Goal: Task Accomplishment & Management: Manage account settings

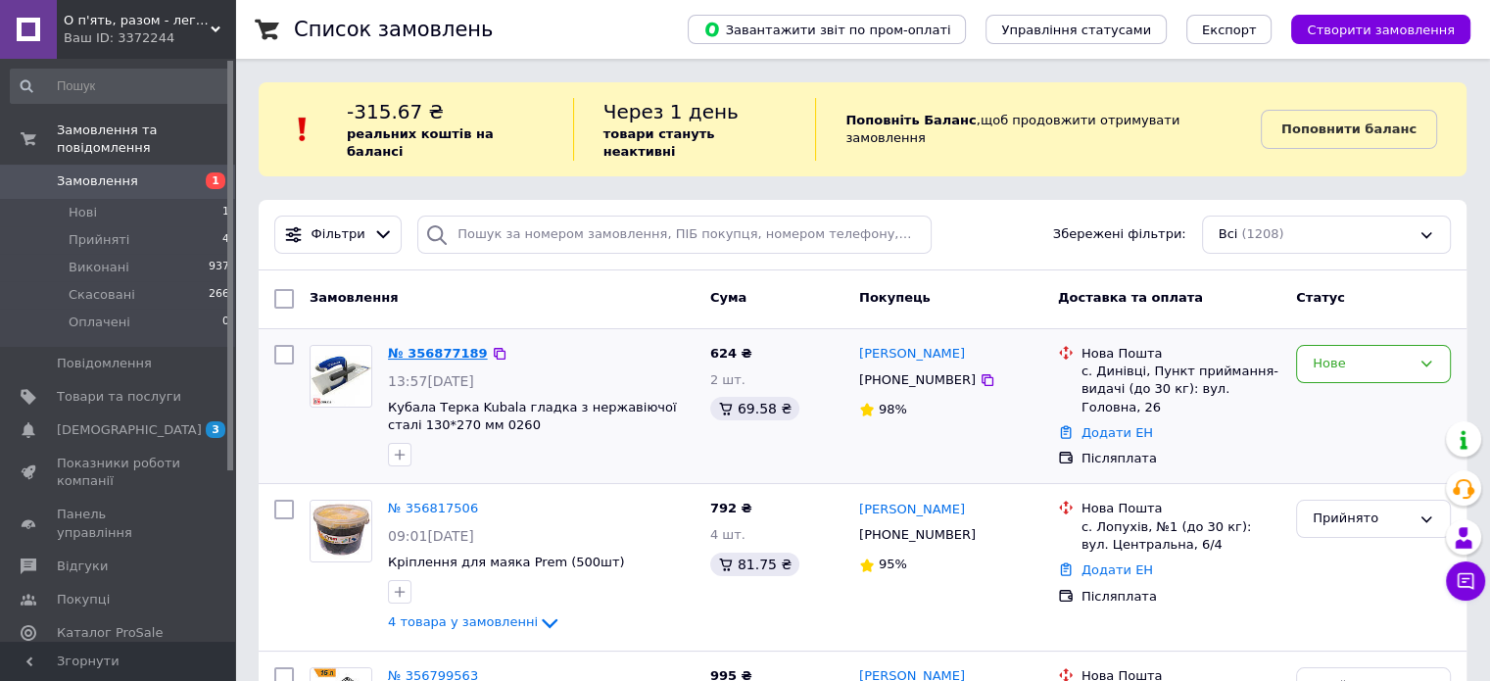
click at [418, 346] on link "№ 356877189" at bounding box center [438, 353] width 100 height 15
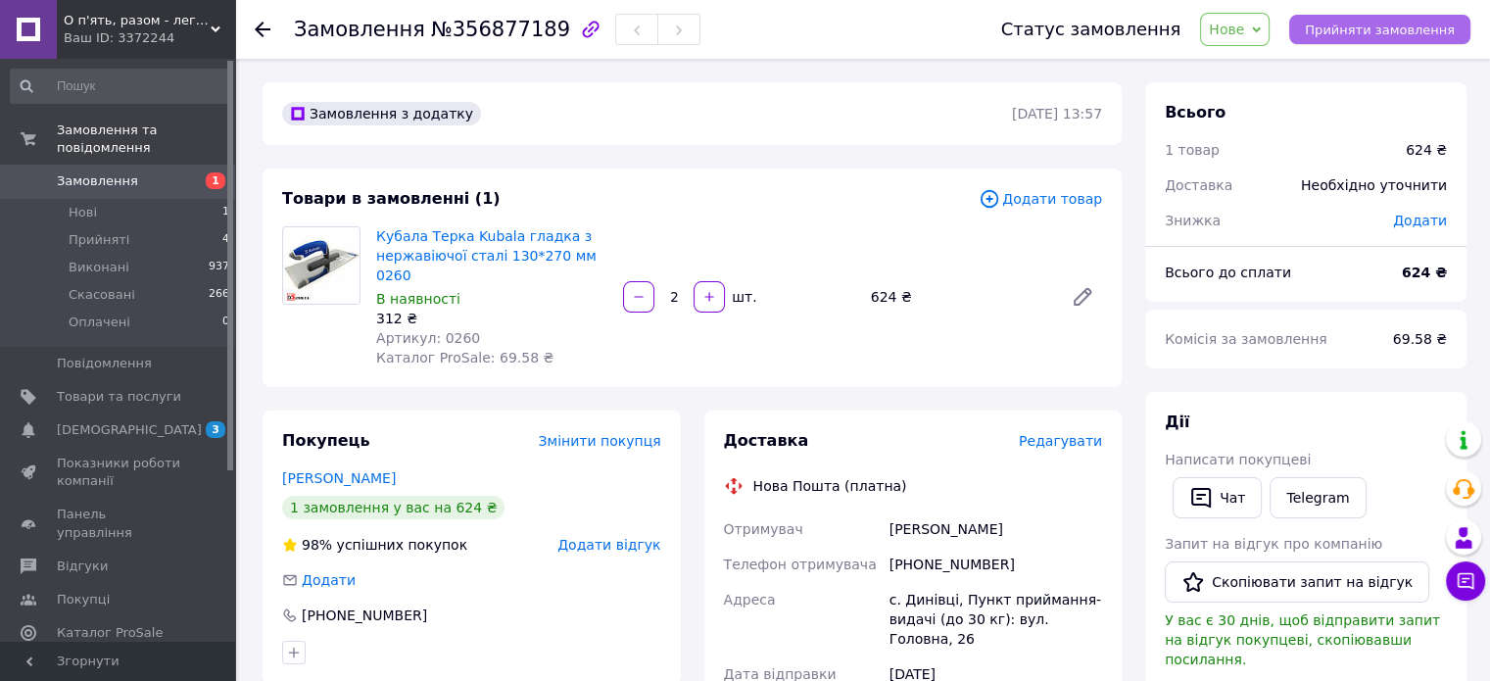
click at [1368, 31] on span "Прийняти замовлення" at bounding box center [1380, 30] width 150 height 15
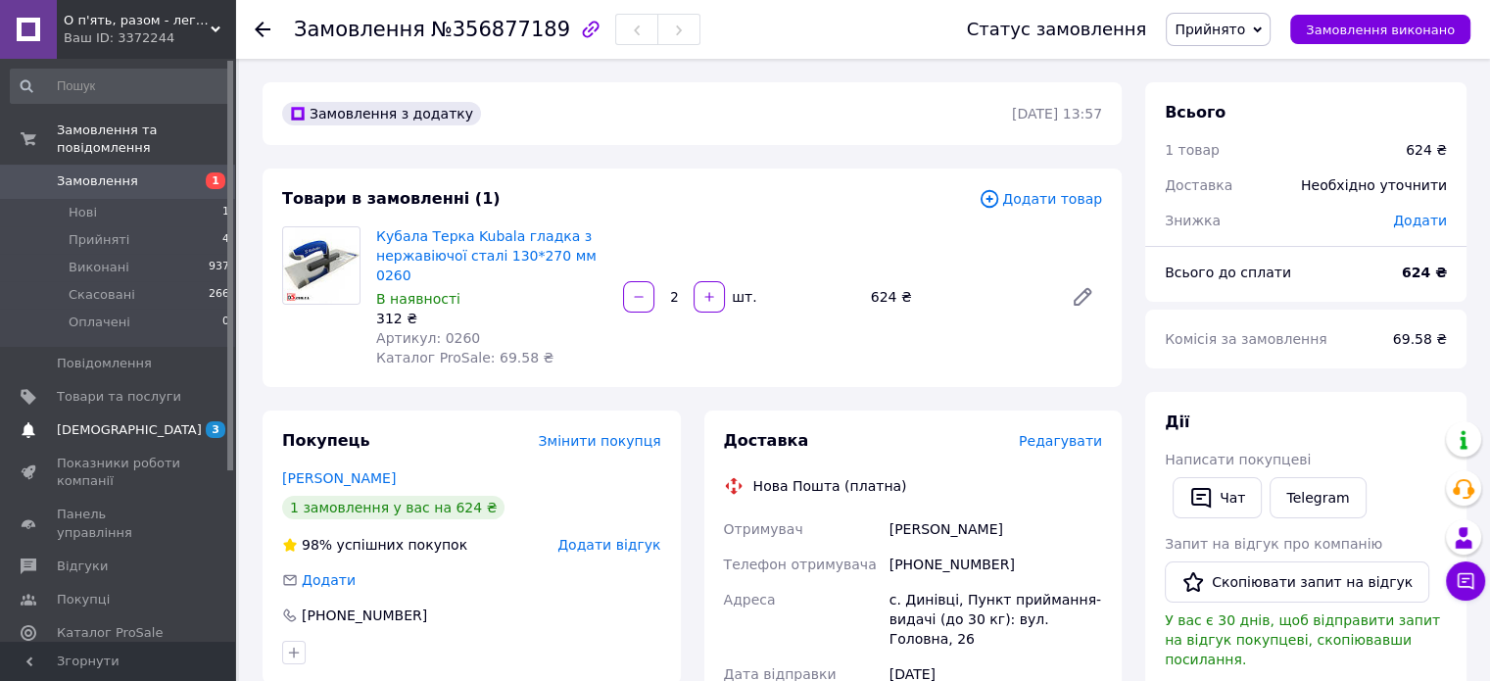
click at [85, 421] on span "[DEMOGRAPHIC_DATA]" at bounding box center [129, 430] width 145 height 18
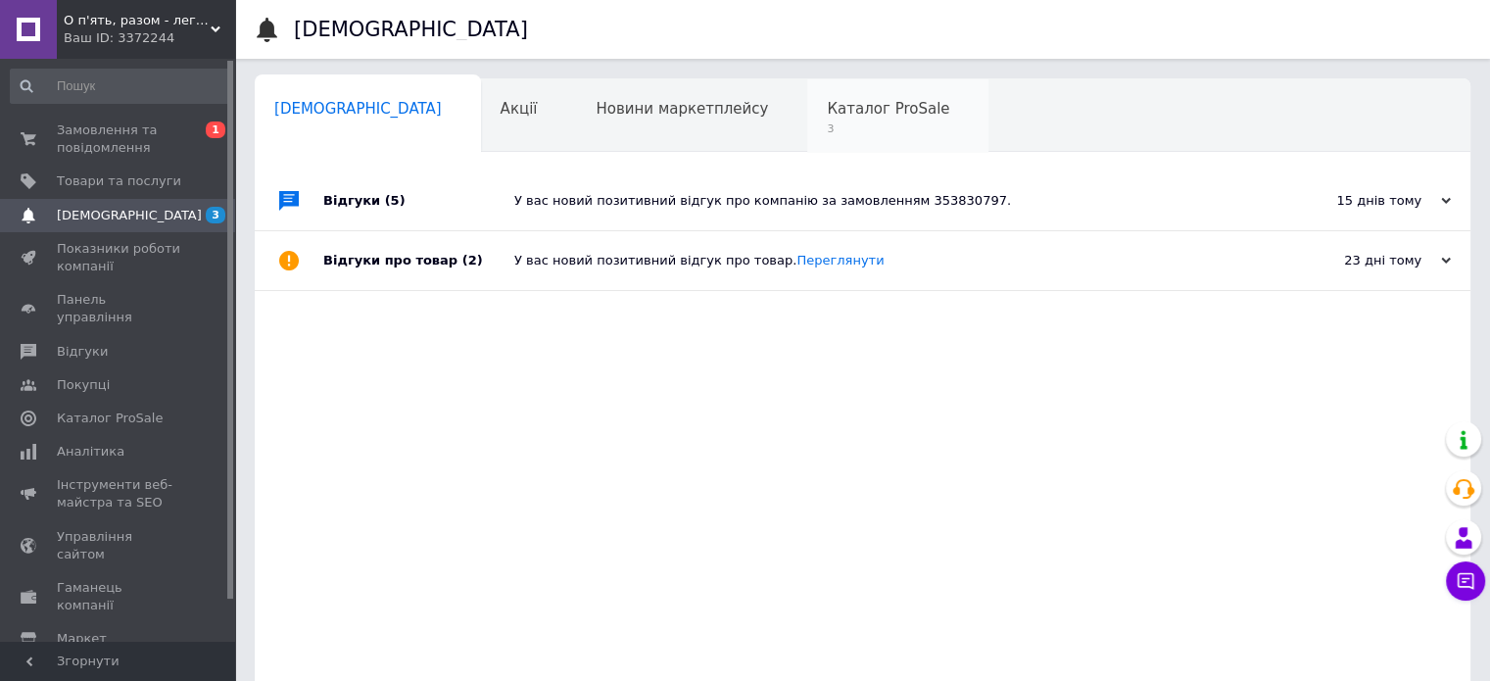
click at [827, 105] on span "Каталог ProSale" at bounding box center [888, 109] width 122 height 18
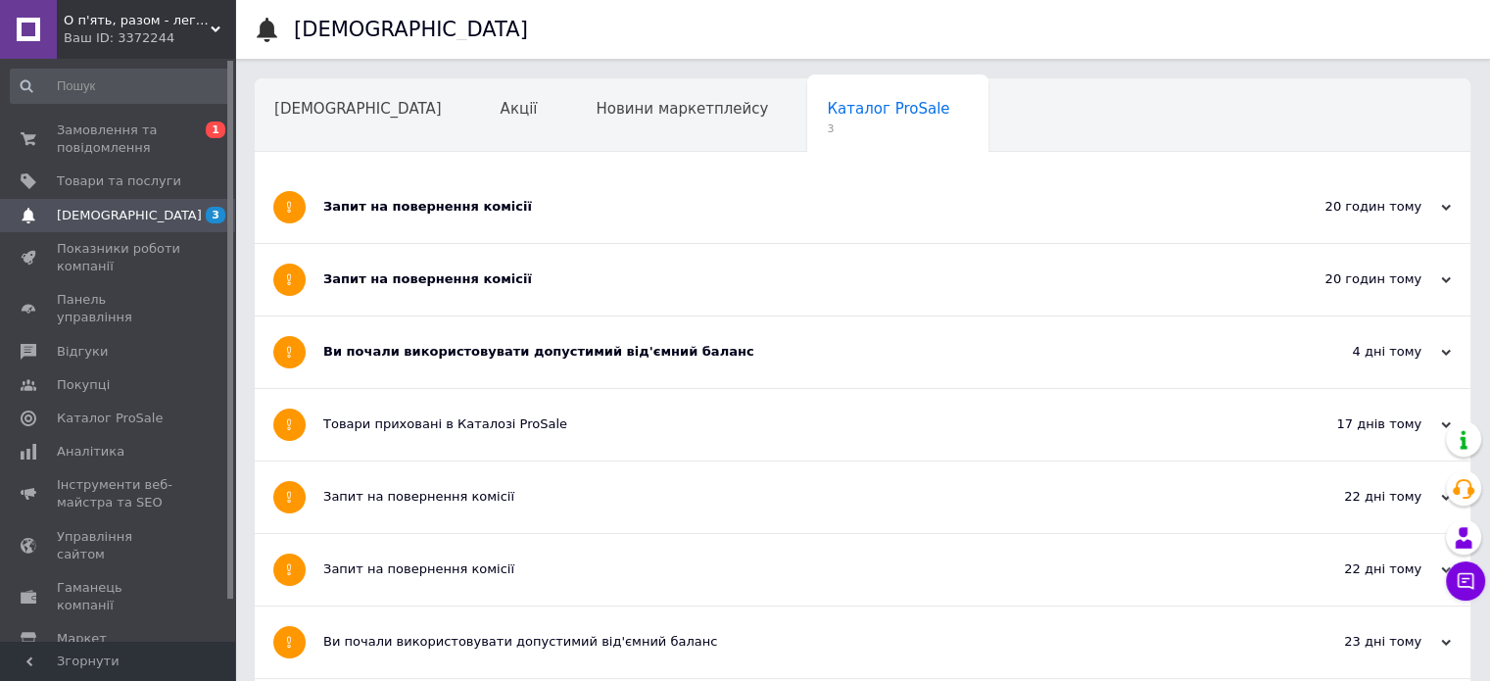
click at [489, 199] on div "Запит на повернення комісії" at bounding box center [789, 207] width 932 height 18
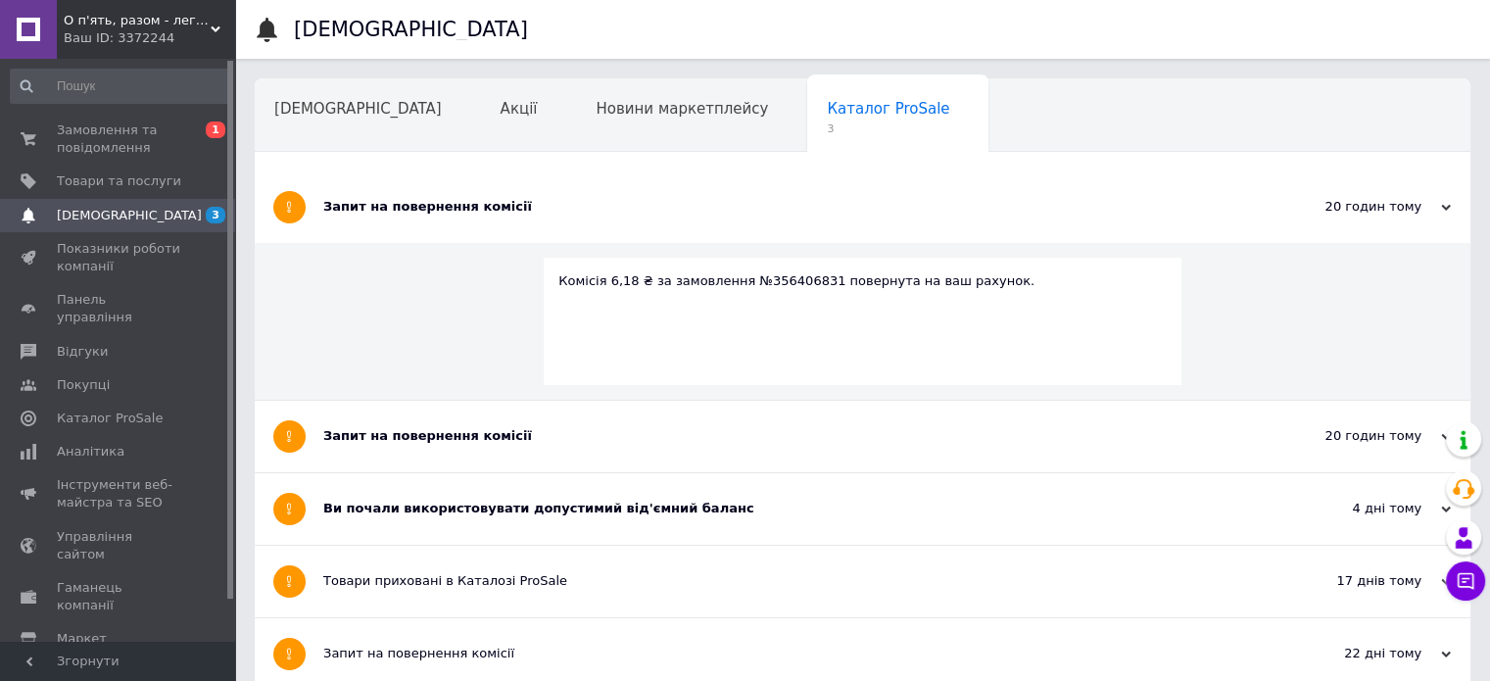
click at [408, 434] on div "Запит на повернення комісії" at bounding box center [789, 436] width 932 height 18
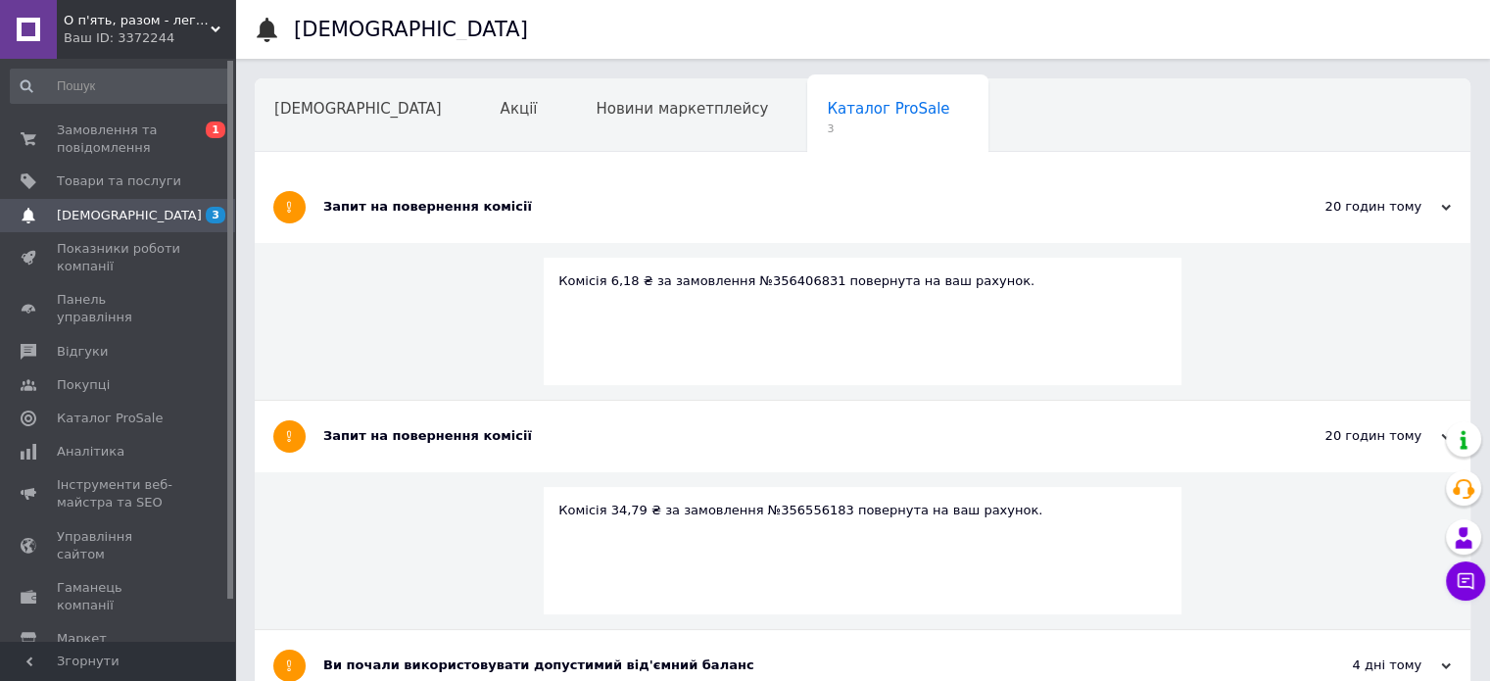
click at [377, 677] on div "Ви почали використовувати допустимий від'ємний баланс" at bounding box center [789, 666] width 932 height 72
click at [382, 663] on div "Ви почали використовувати допустимий від'ємний баланс" at bounding box center [789, 665] width 932 height 18
click at [436, 206] on div "Запит на повернення комісії" at bounding box center [789, 207] width 932 height 18
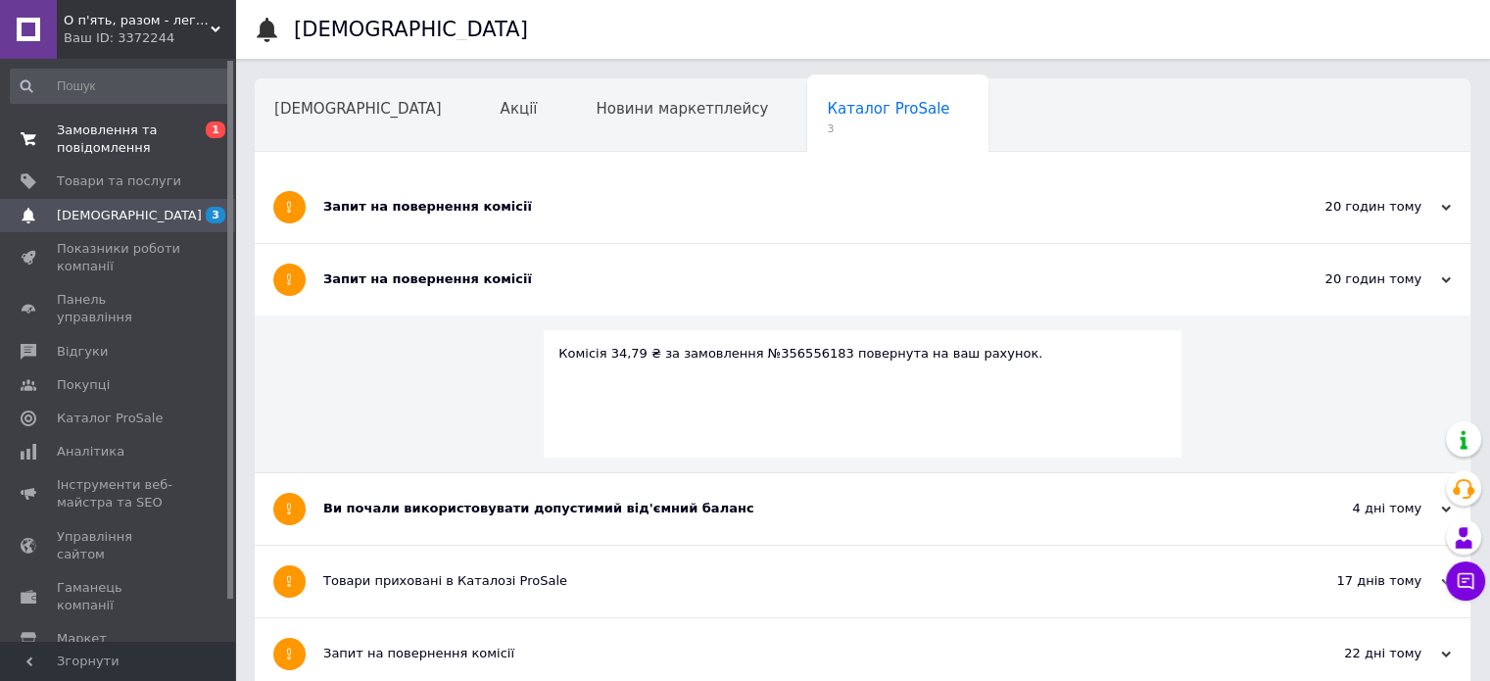
click at [141, 138] on span "Замовлення та повідомлення" at bounding box center [119, 138] width 124 height 35
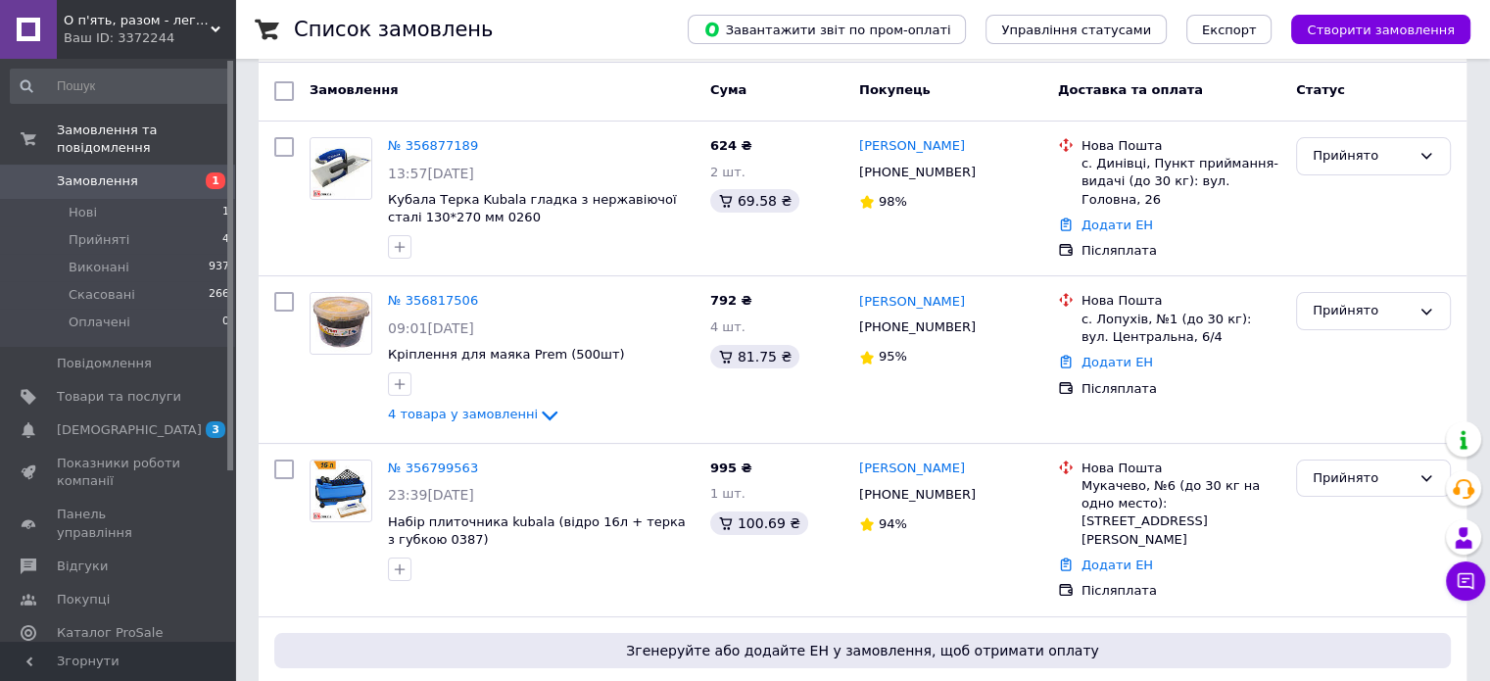
scroll to position [212, 0]
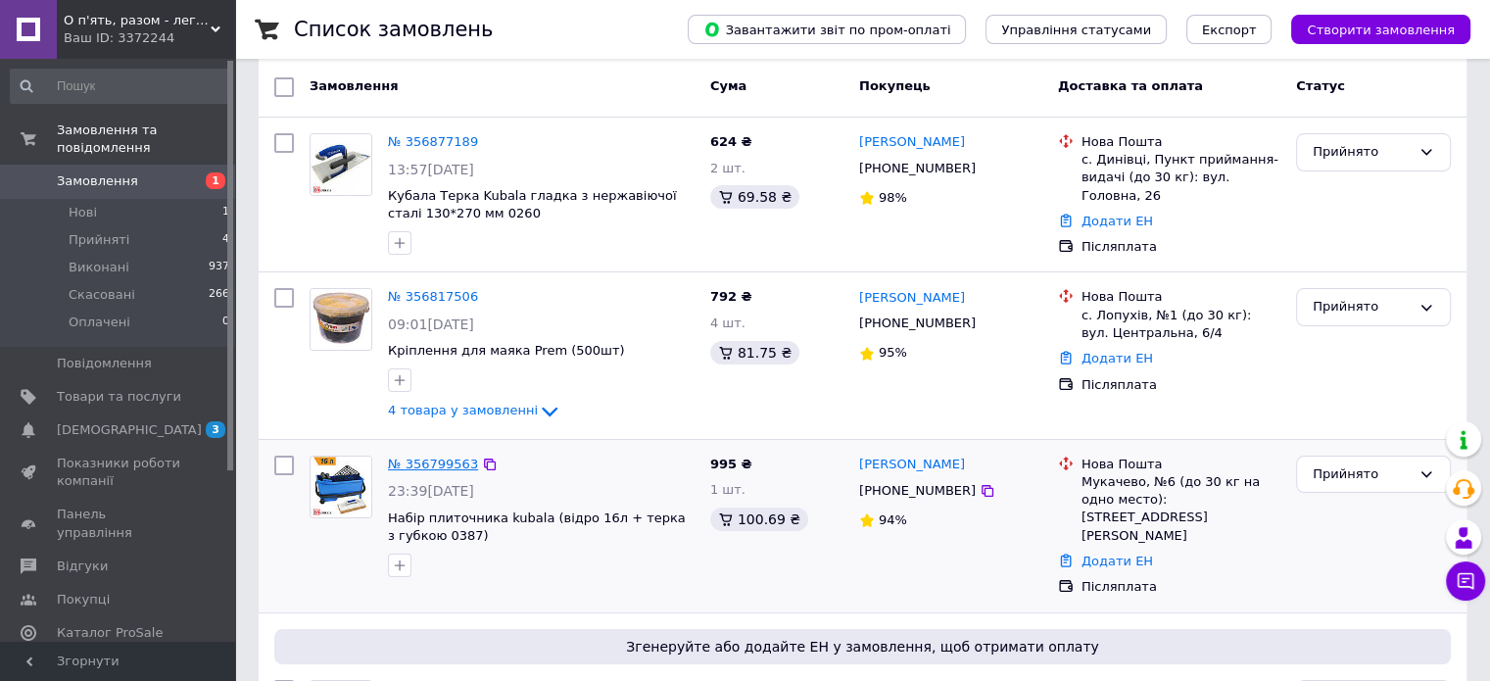
click at [415, 456] on link "№ 356799563" at bounding box center [433, 463] width 90 height 15
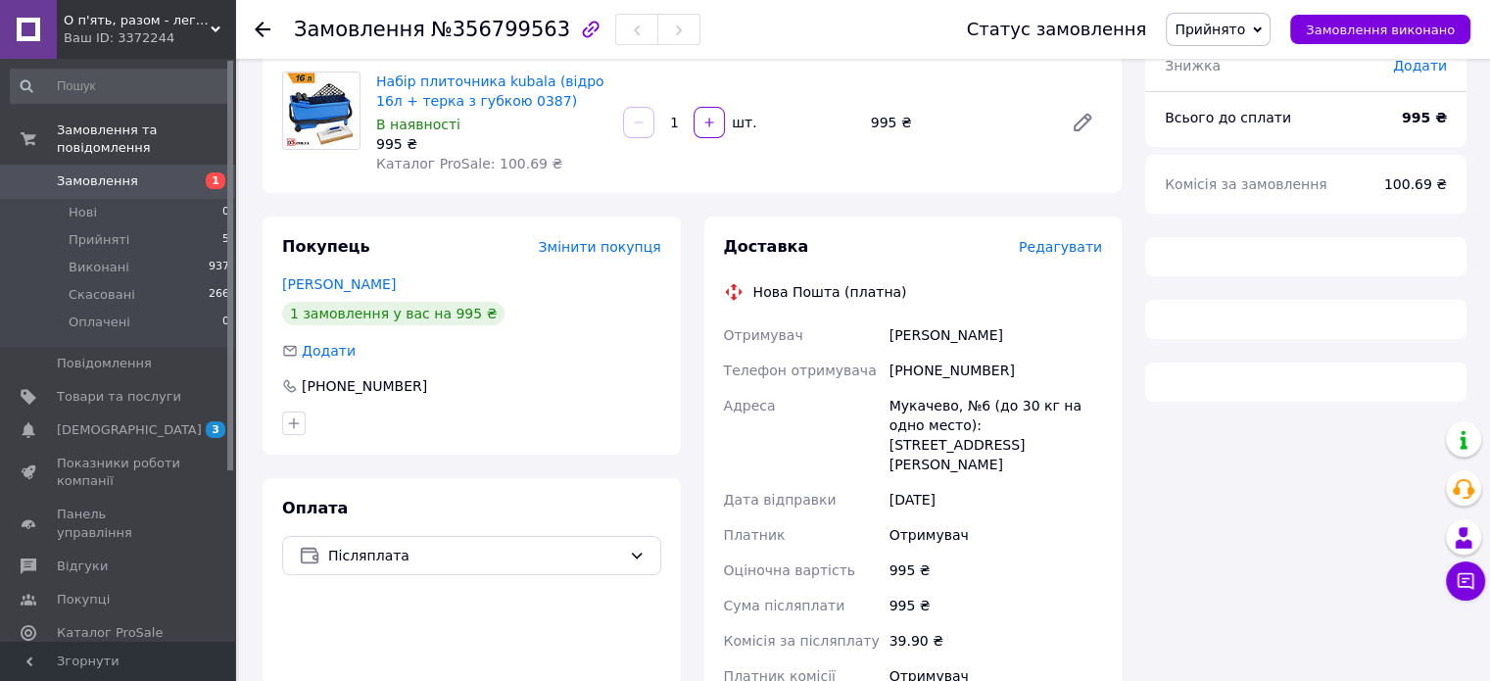
scroll to position [212, 0]
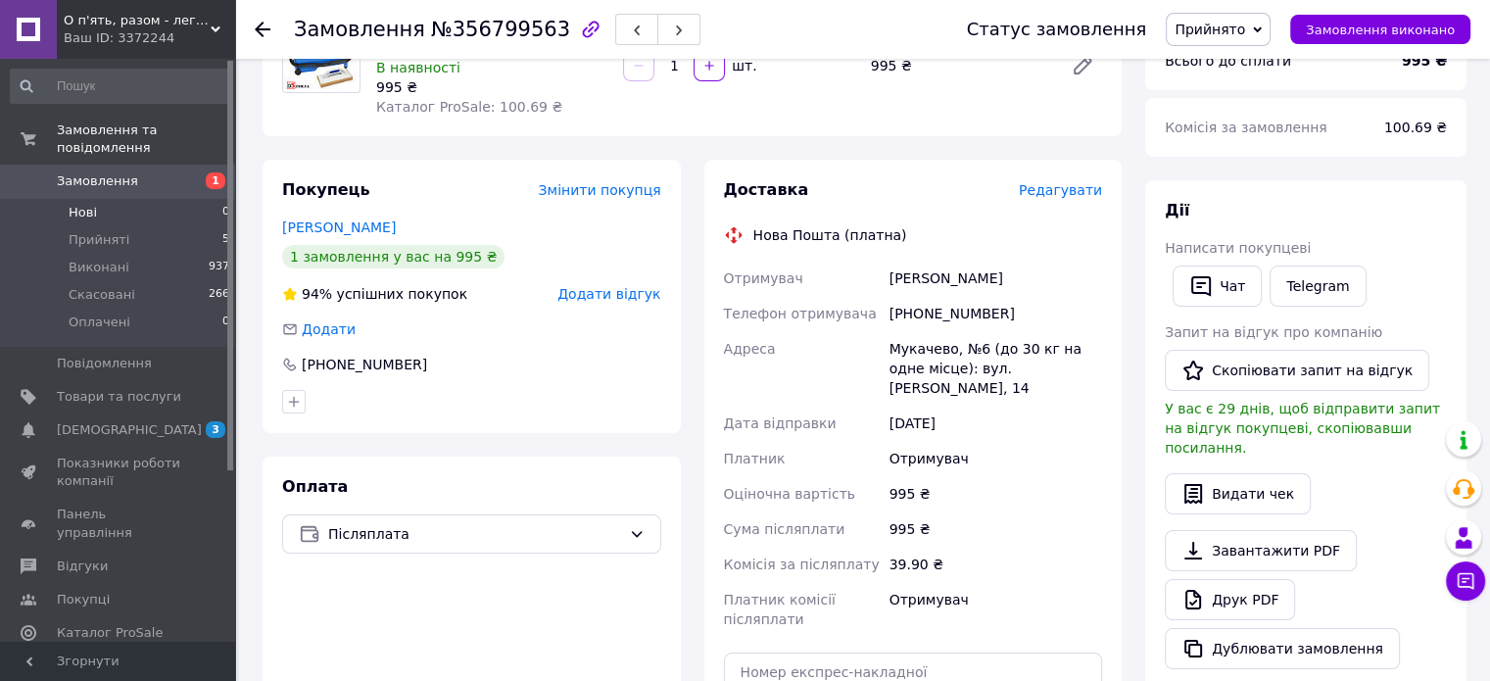
click at [102, 199] on li "Нові 0" at bounding box center [120, 212] width 241 height 27
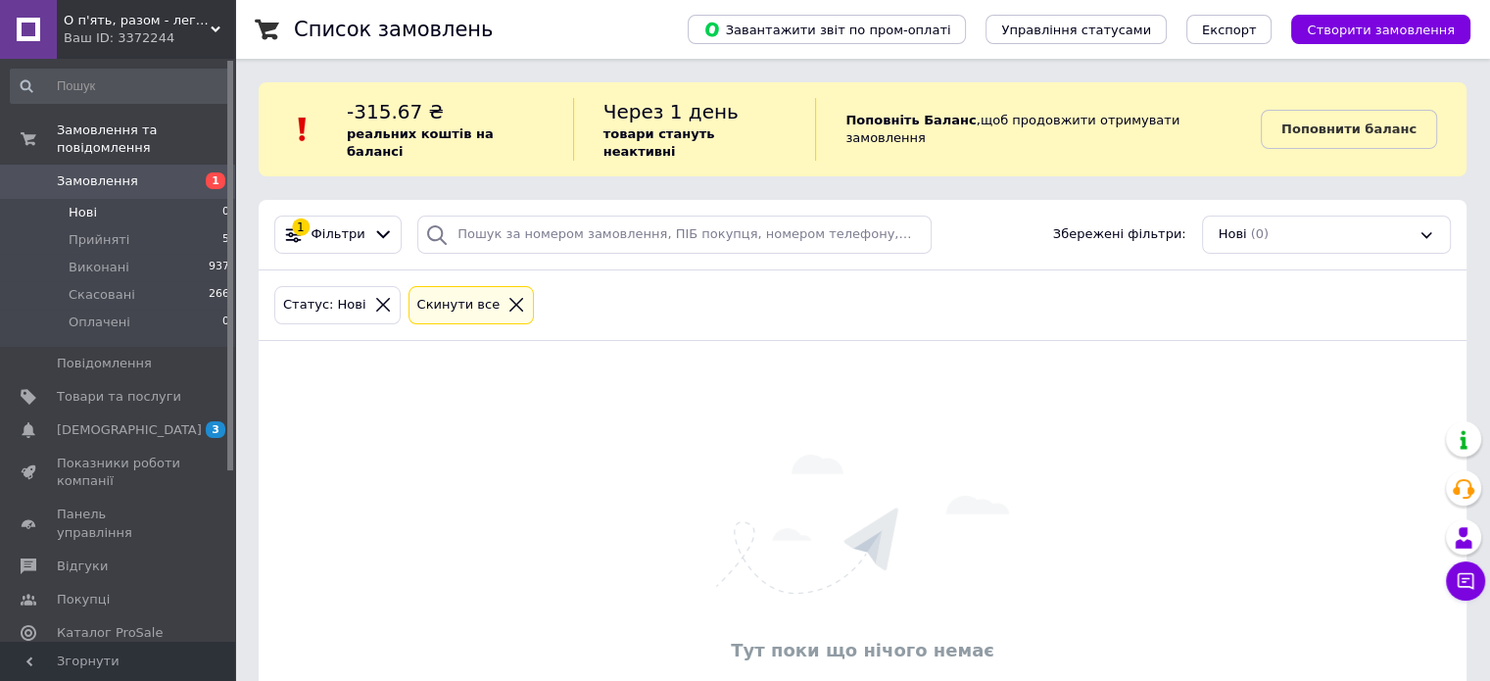
click at [75, 204] on span "Нові" at bounding box center [83, 213] width 28 height 18
click at [1315, 121] on b "Поповнити баланс" at bounding box center [1348, 128] width 135 height 15
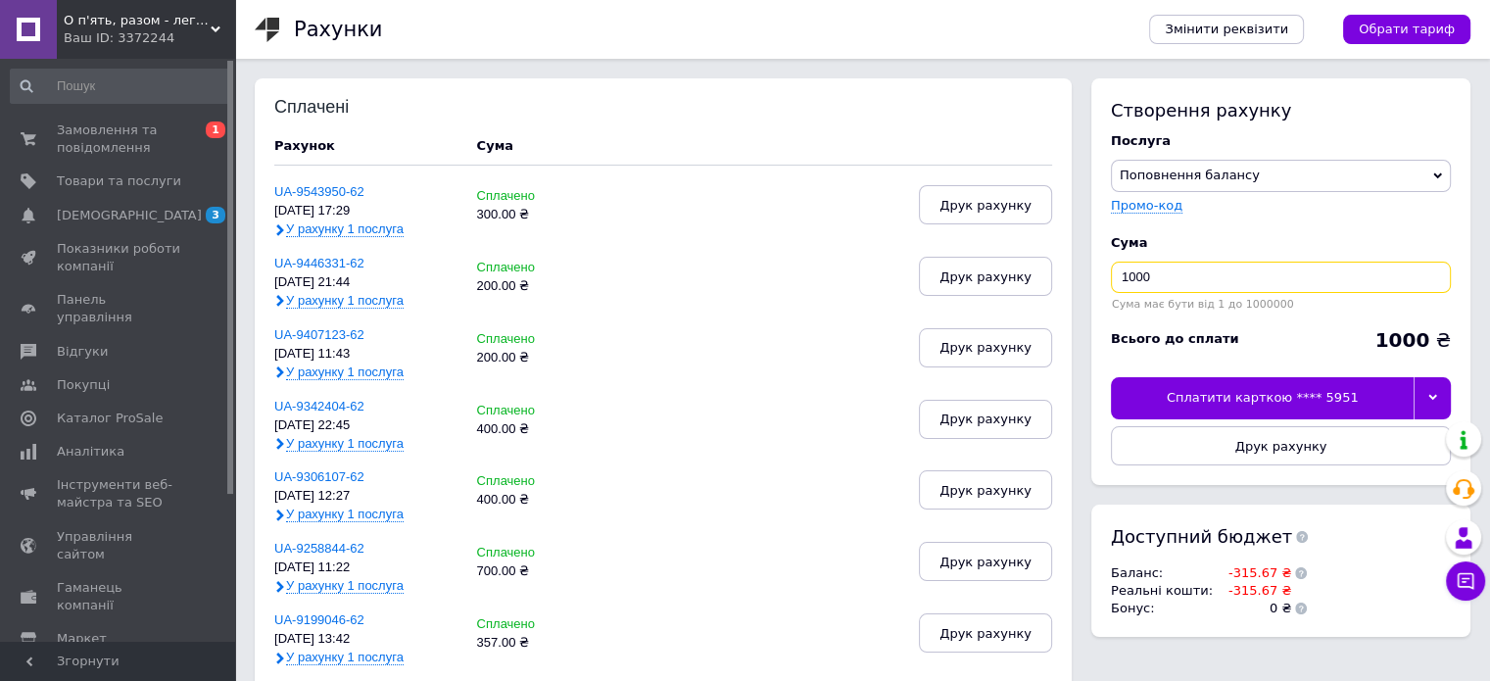
click at [1293, 266] on input "1000" at bounding box center [1281, 277] width 340 height 31
type input "1"
type input "500"
click at [1424, 395] on div at bounding box center [1432, 397] width 37 height 41
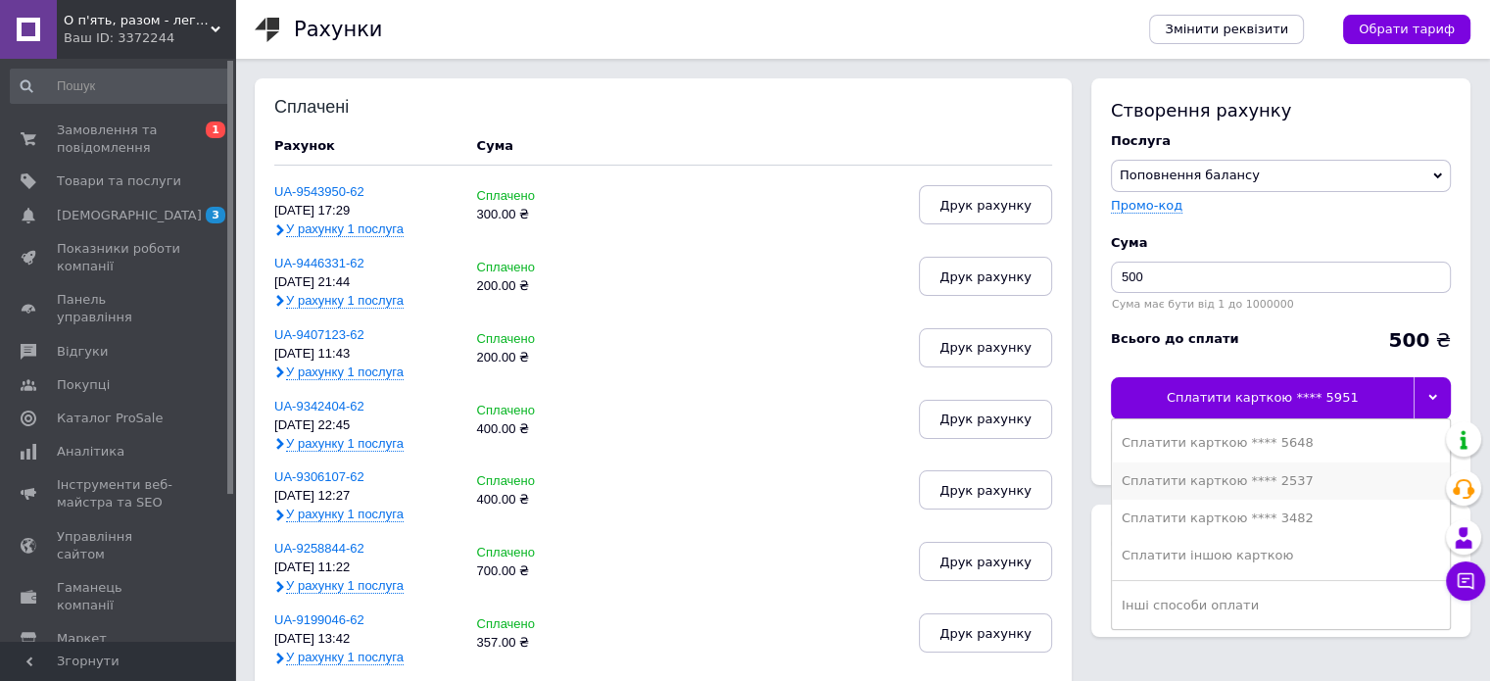
click at [1293, 483] on div "Сплатити карткою **** 2537" at bounding box center [1281, 481] width 318 height 18
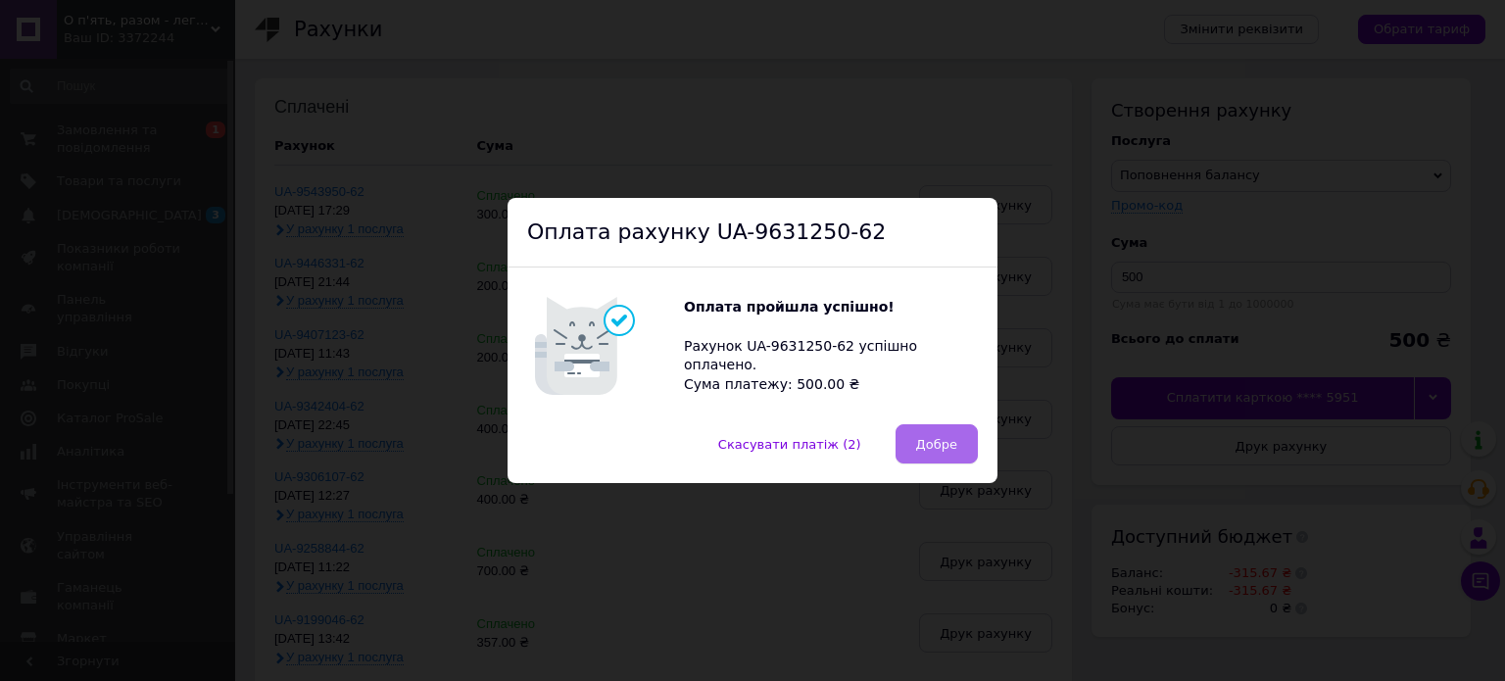
click at [918, 442] on span "Добре" at bounding box center [936, 444] width 41 height 15
